Goal: Communication & Community: Connect with others

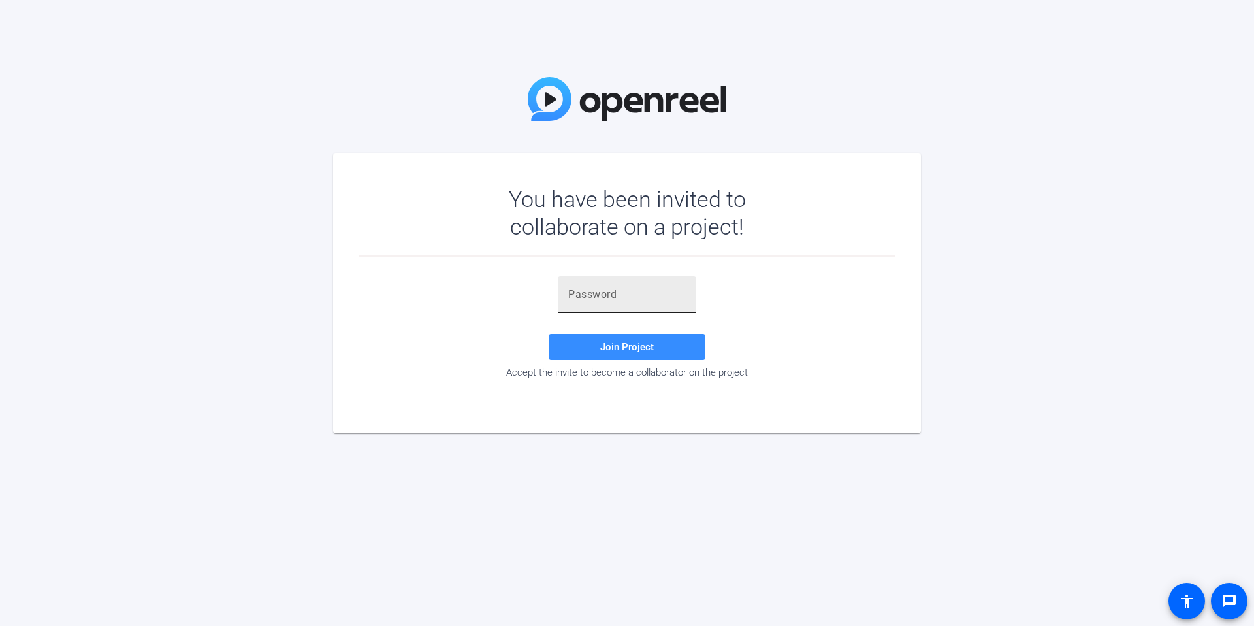
click at [627, 306] on div at bounding box center [627, 294] width 118 height 37
paste input "Nl)tg."
type input "Nl)tg."
click at [630, 341] on span "Join Project" at bounding box center [627, 347] width 54 height 12
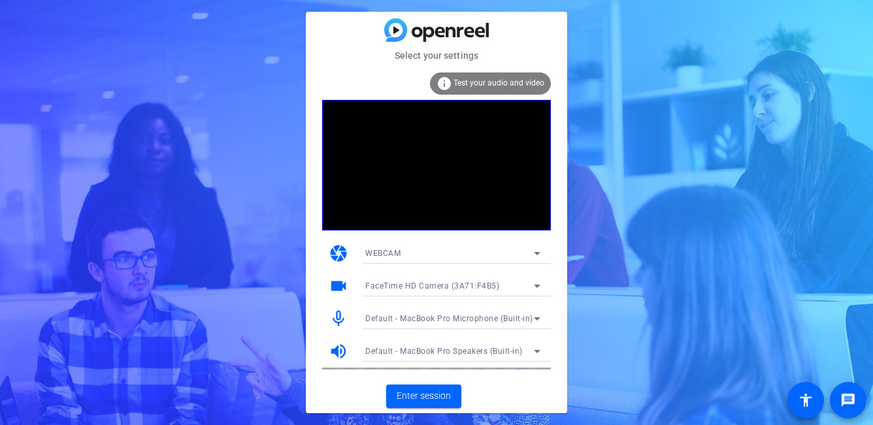
click at [441, 247] on div "WEBCAM" at bounding box center [449, 253] width 168 height 16
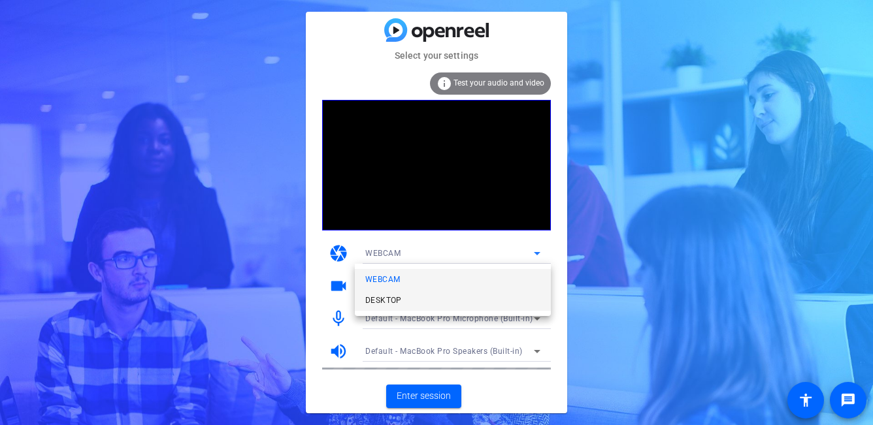
click at [392, 304] on span "DESKTOP" at bounding box center [383, 301] width 37 height 16
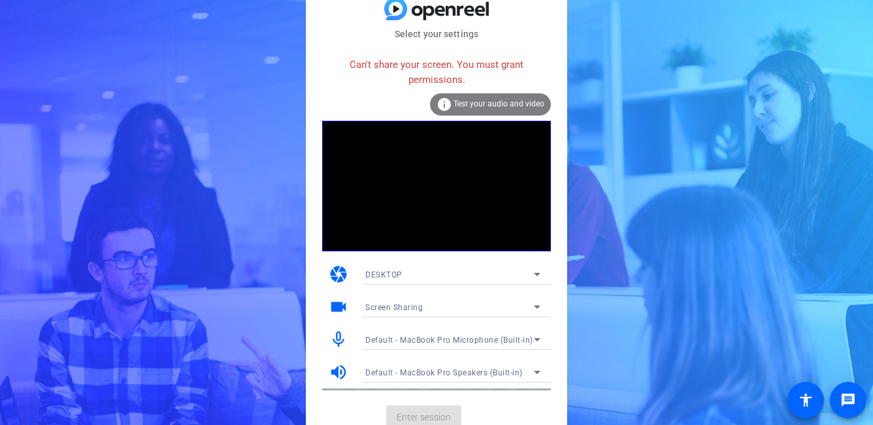
click at [527, 271] on div "DESKTOP" at bounding box center [449, 274] width 168 height 16
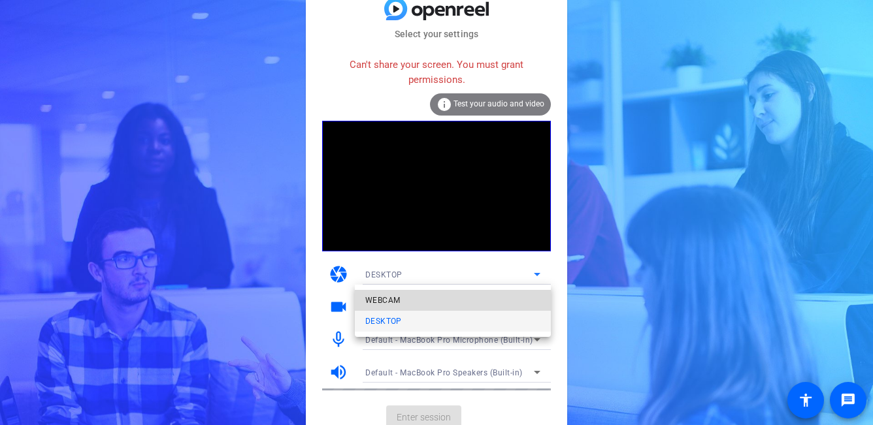
click at [488, 303] on mat-option "WEBCAM" at bounding box center [453, 300] width 196 height 21
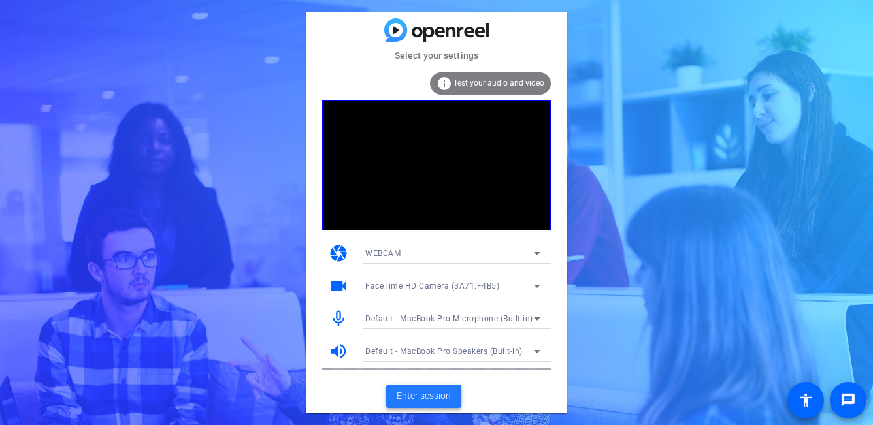
click at [424, 393] on span "Enter session" at bounding box center [423, 396] width 54 height 14
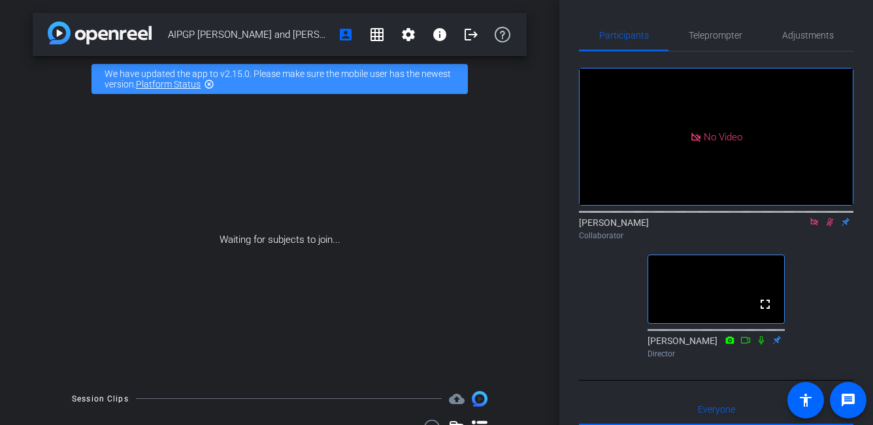
click at [827, 227] on icon at bounding box center [829, 221] width 10 height 9
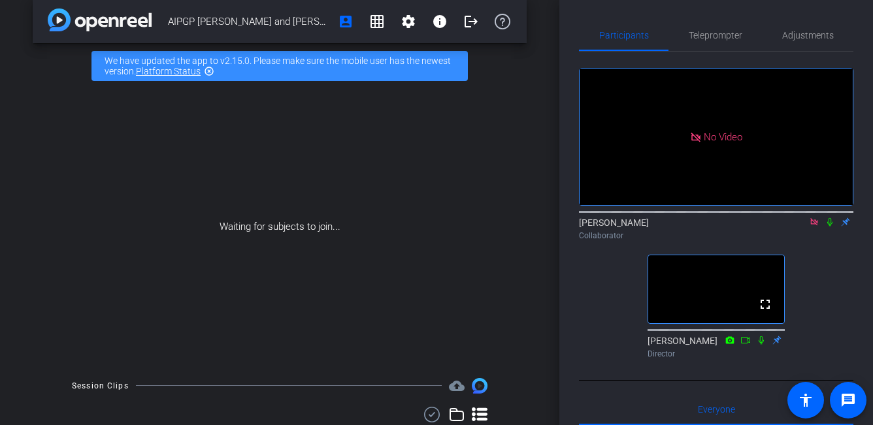
scroll to position [7, 0]
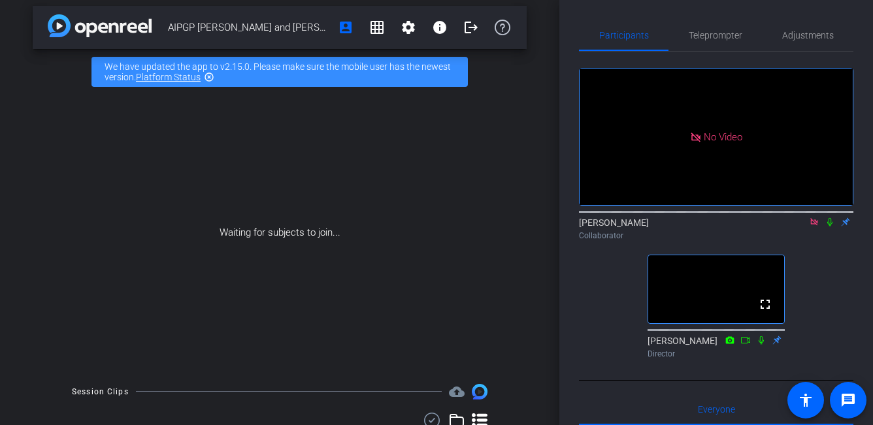
click at [724, 323] on video at bounding box center [716, 289] width 136 height 68
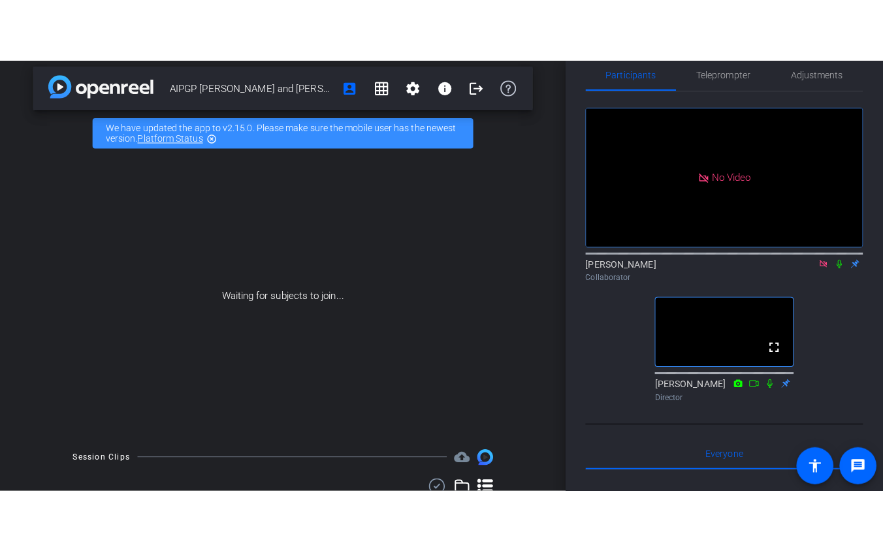
scroll to position [21, 0]
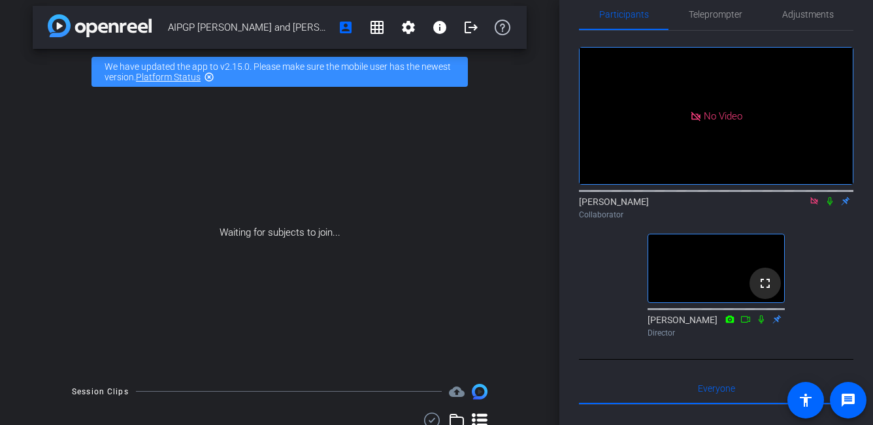
click at [769, 291] on mat-icon "fullscreen" at bounding box center [765, 284] width 16 height 16
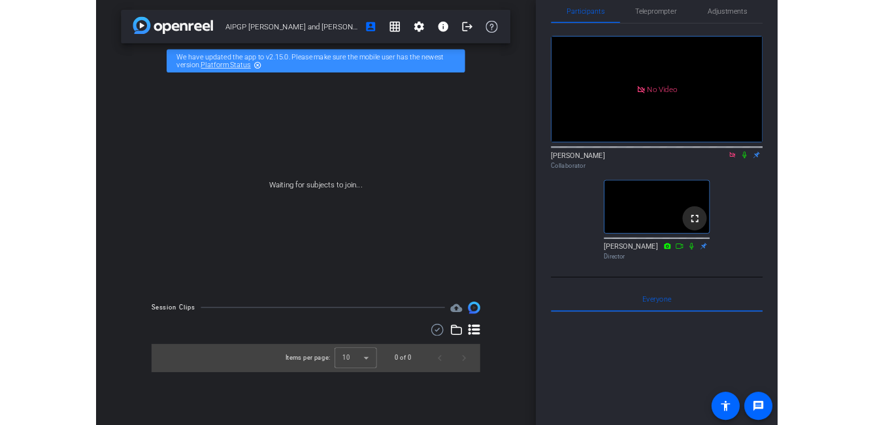
scroll to position [0, 0]
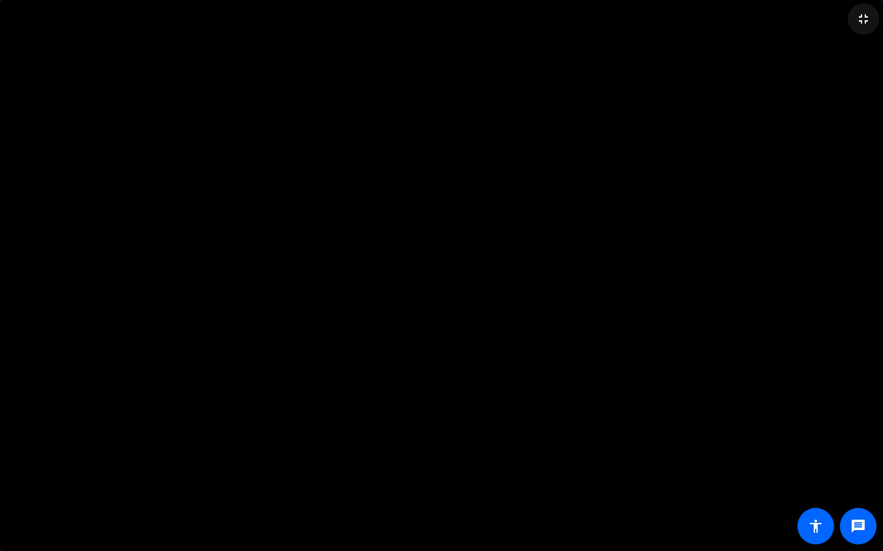
click at [862, 22] on mat-icon "fullscreen_exit" at bounding box center [864, 19] width 16 height 16
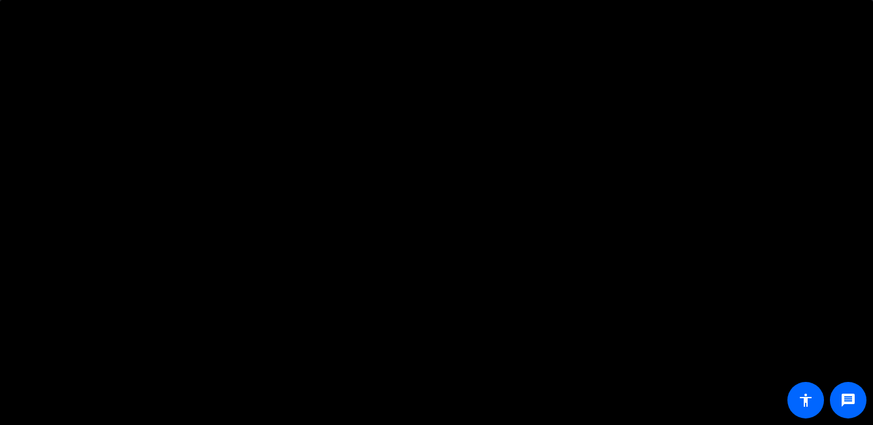
scroll to position [78, 0]
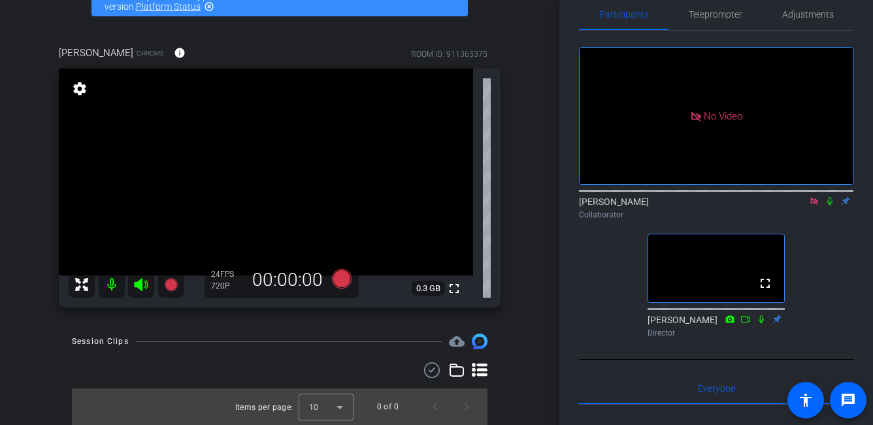
click at [830, 206] on icon at bounding box center [829, 201] width 10 height 9
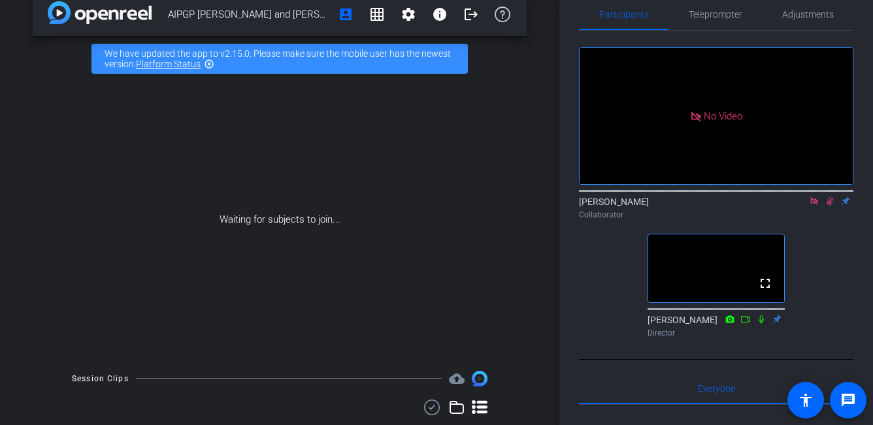
scroll to position [19, 0]
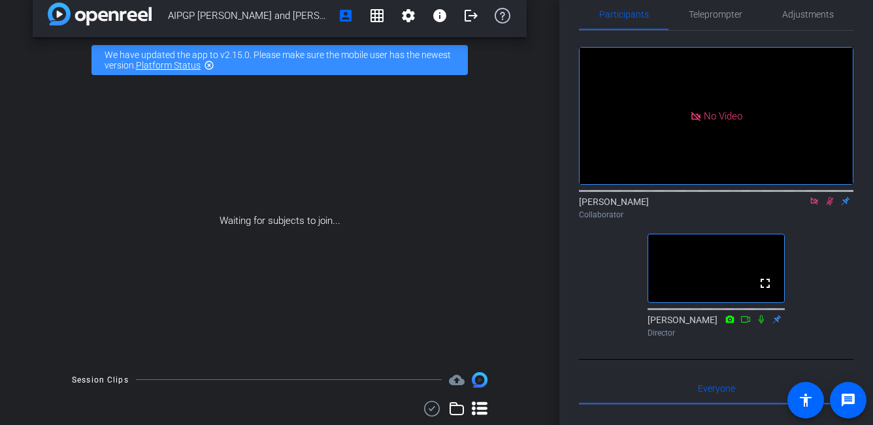
click at [829, 206] on icon at bounding box center [829, 201] width 7 height 8
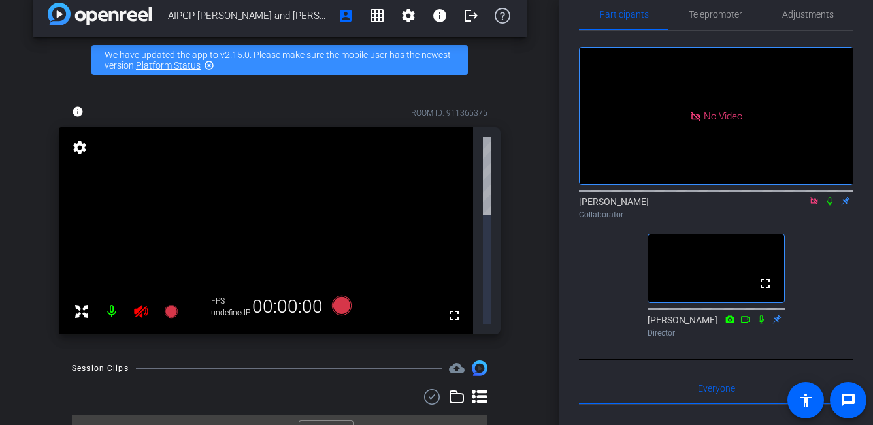
scroll to position [0, 0]
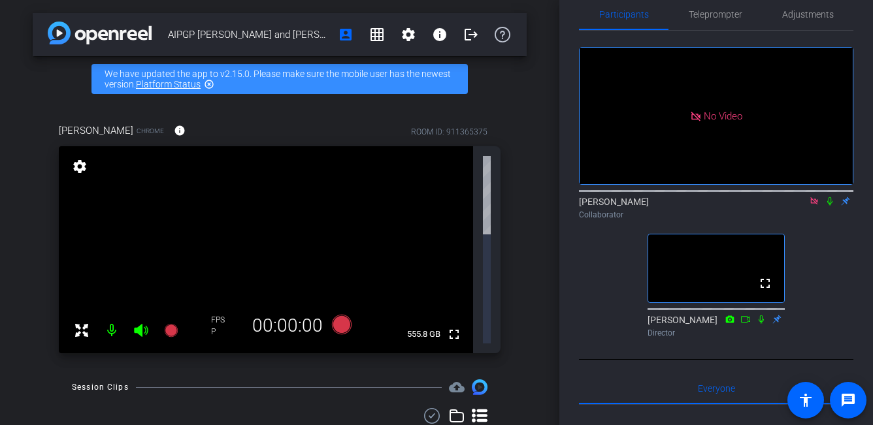
click at [829, 206] on icon at bounding box center [829, 201] width 10 height 9
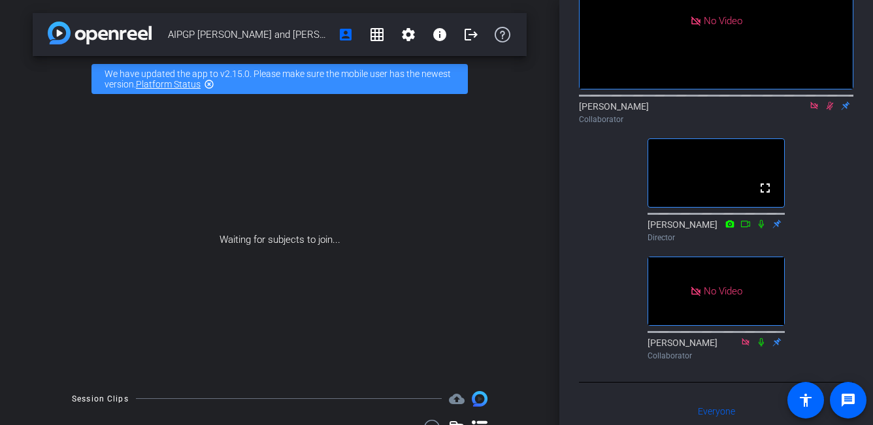
scroll to position [52, 0]
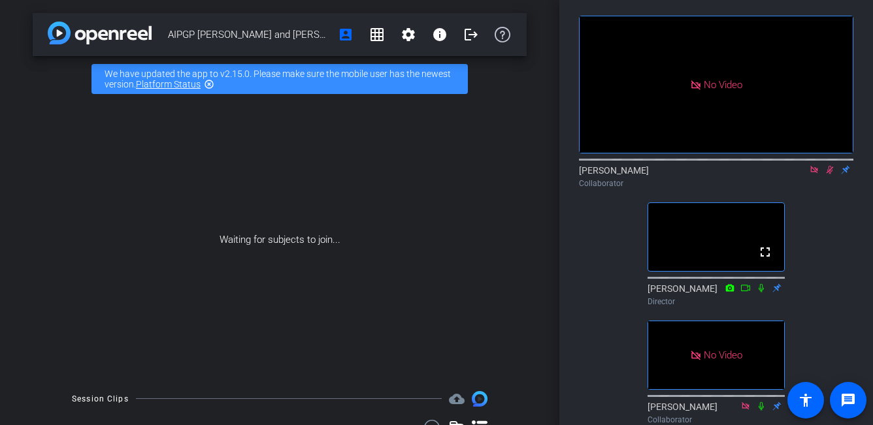
click at [829, 174] on icon at bounding box center [829, 169] width 10 height 9
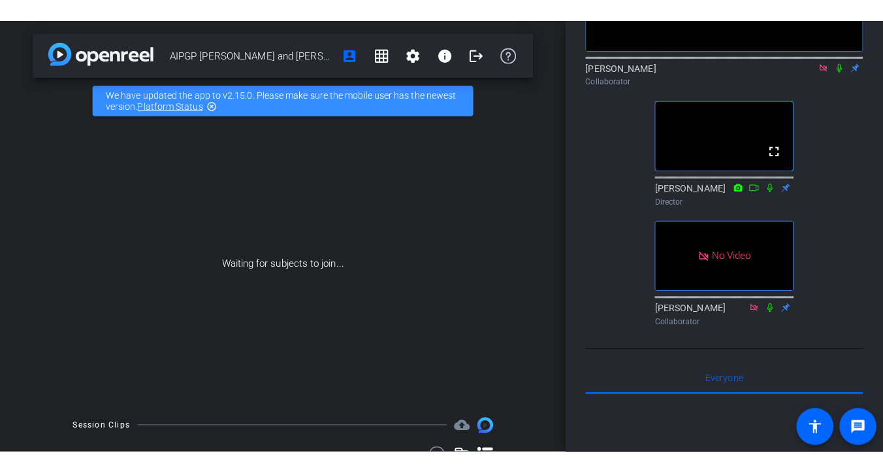
scroll to position [178, 0]
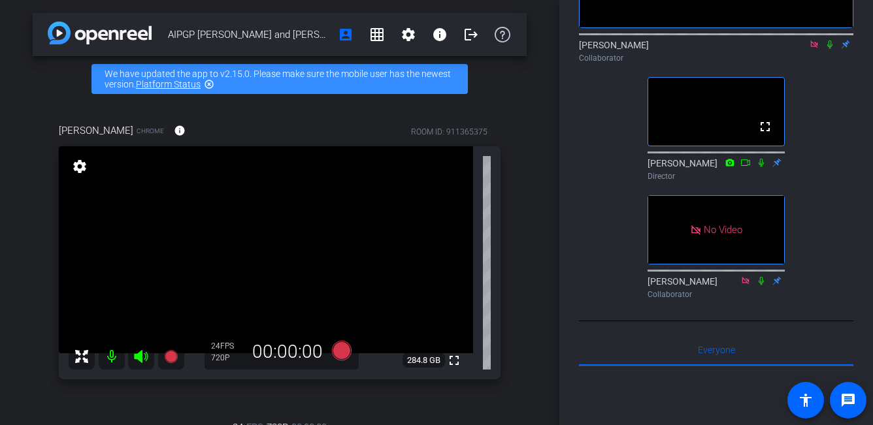
click at [827, 49] on icon at bounding box center [829, 44] width 5 height 8
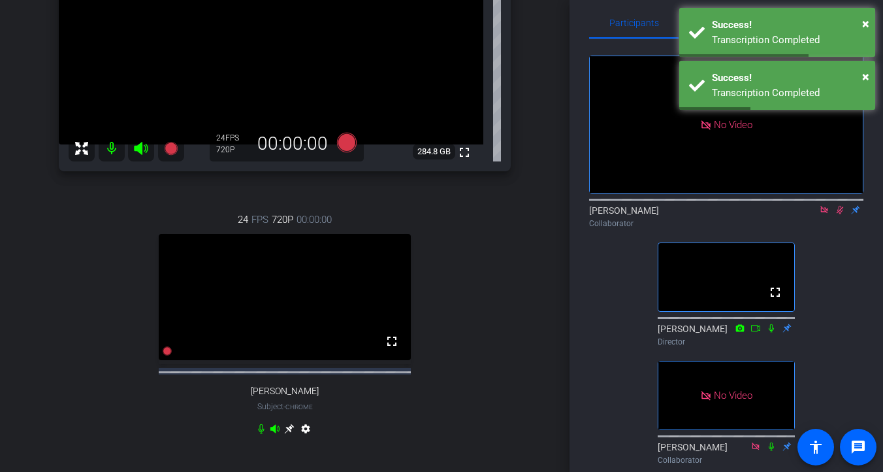
scroll to position [0, 0]
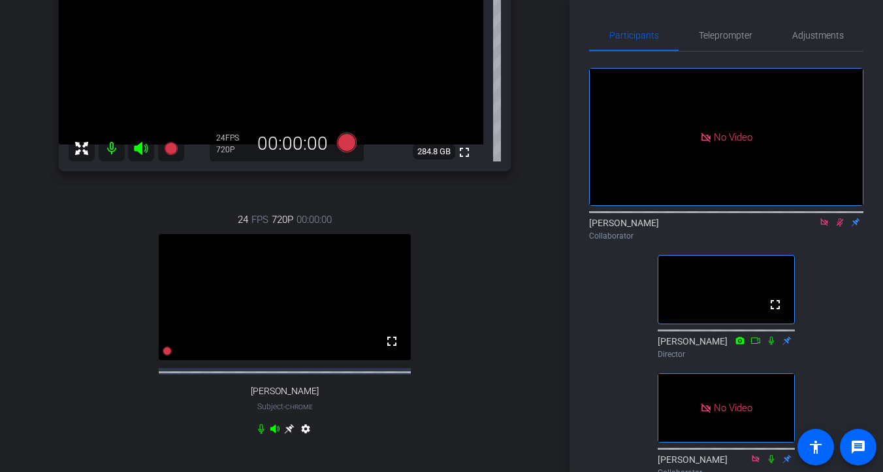
click at [840, 227] on icon at bounding box center [840, 221] width 10 height 9
